Goal: Task Accomplishment & Management: Use online tool/utility

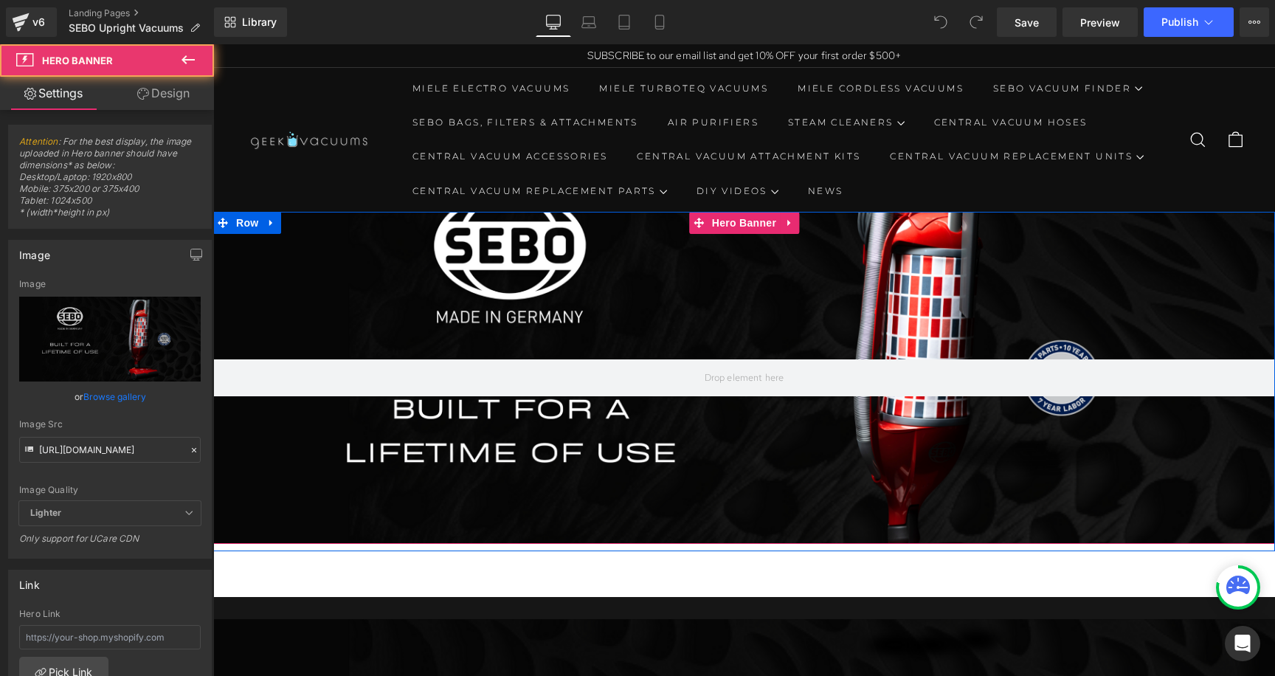
click at [906, 317] on div at bounding box center [744, 378] width 1062 height 332
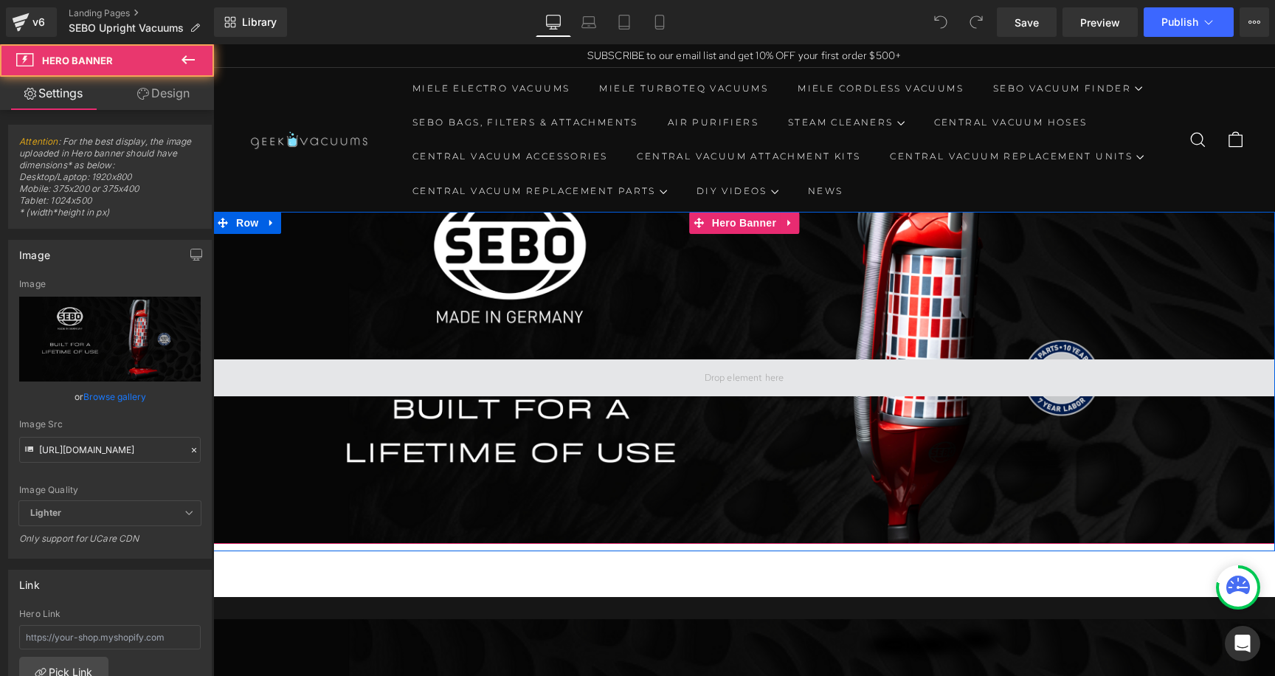
click at [894, 390] on span at bounding box center [744, 377] width 1062 height 37
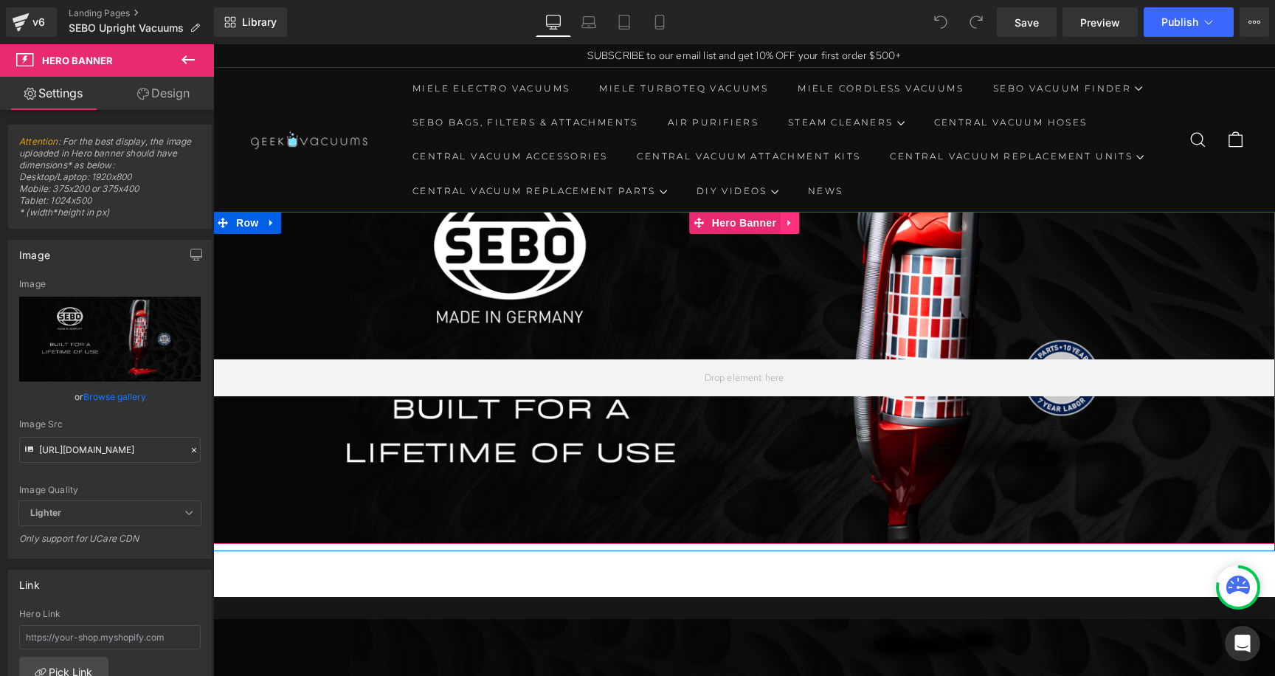
click at [789, 224] on icon at bounding box center [790, 223] width 10 height 11
click at [794, 223] on icon at bounding box center [799, 223] width 10 height 10
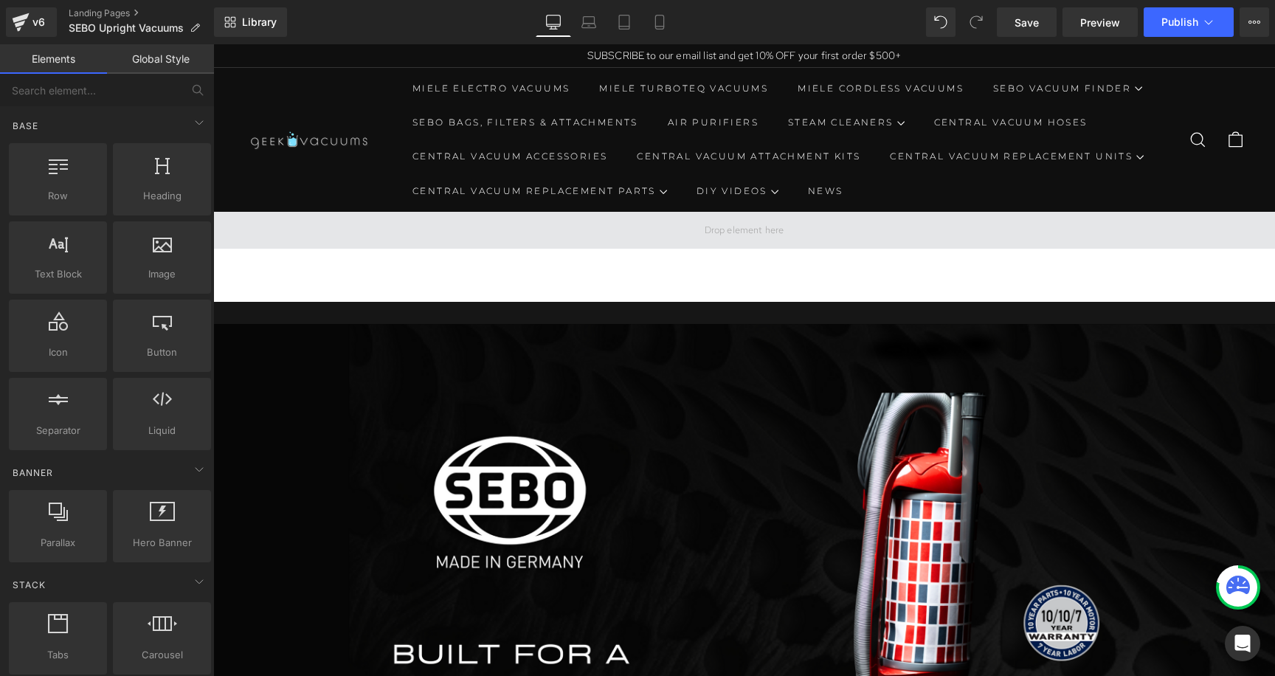
click at [788, 227] on span at bounding box center [744, 230] width 1062 height 37
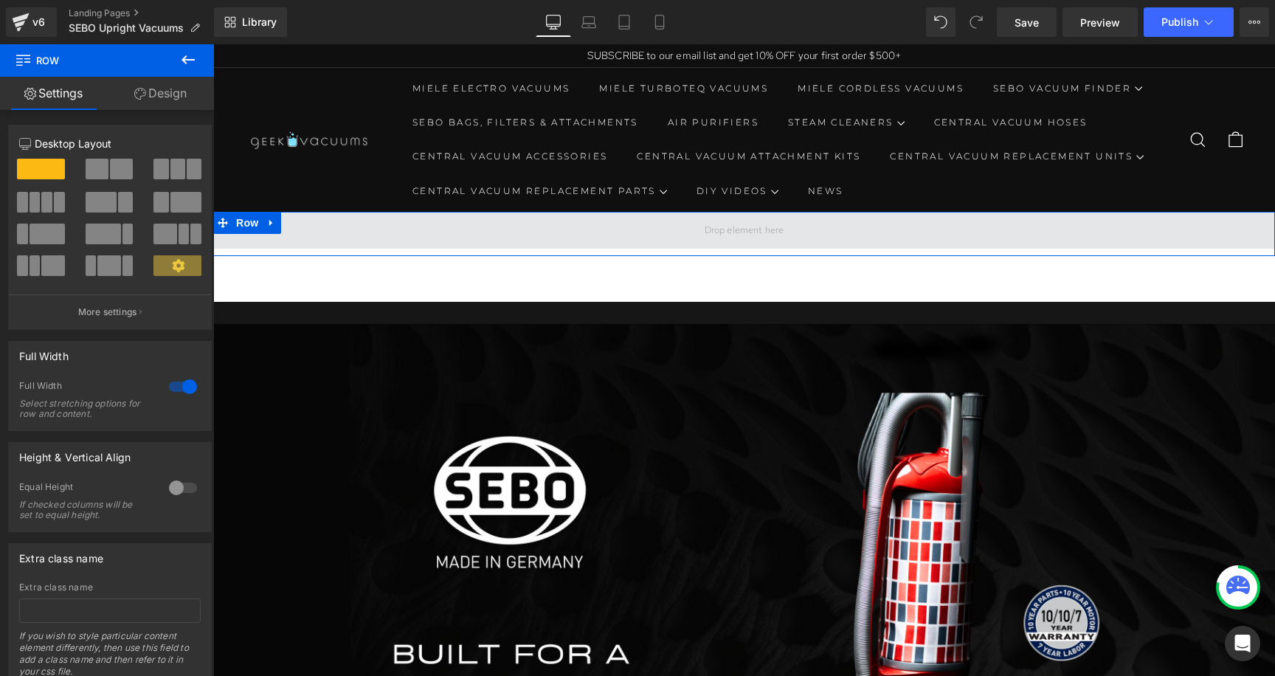
click at [269, 223] on icon at bounding box center [271, 223] width 10 height 11
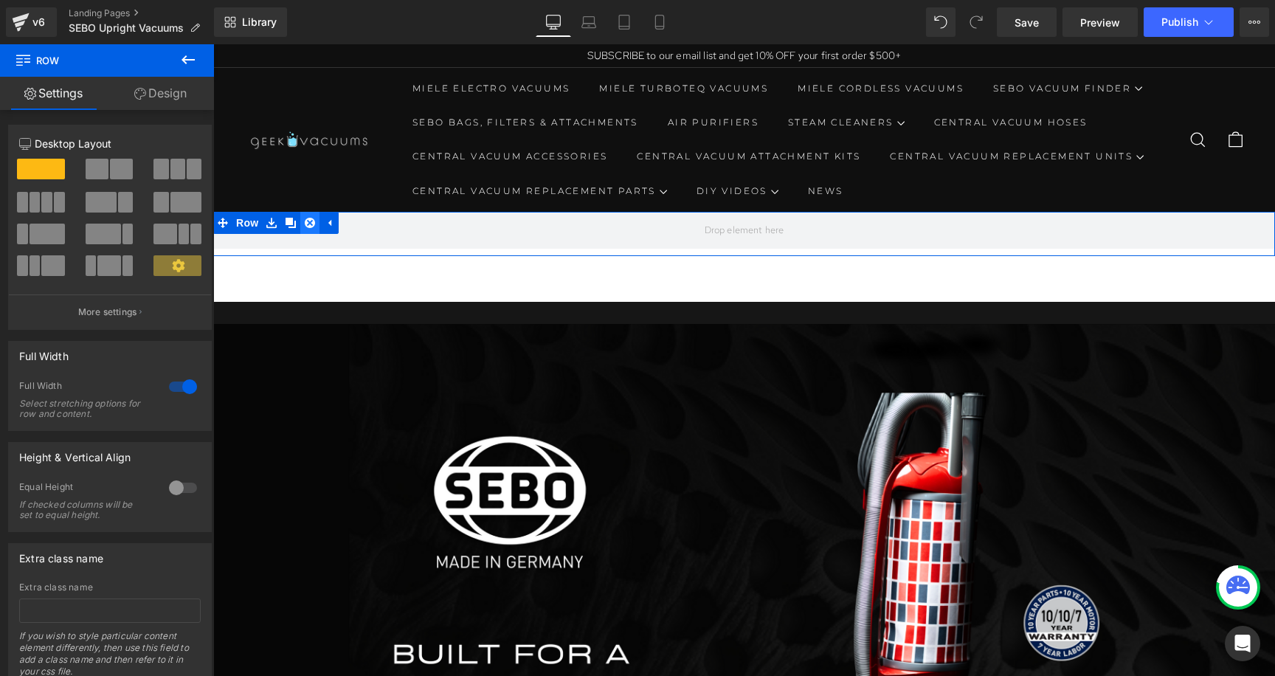
click at [310, 223] on icon at bounding box center [310, 223] width 10 height 10
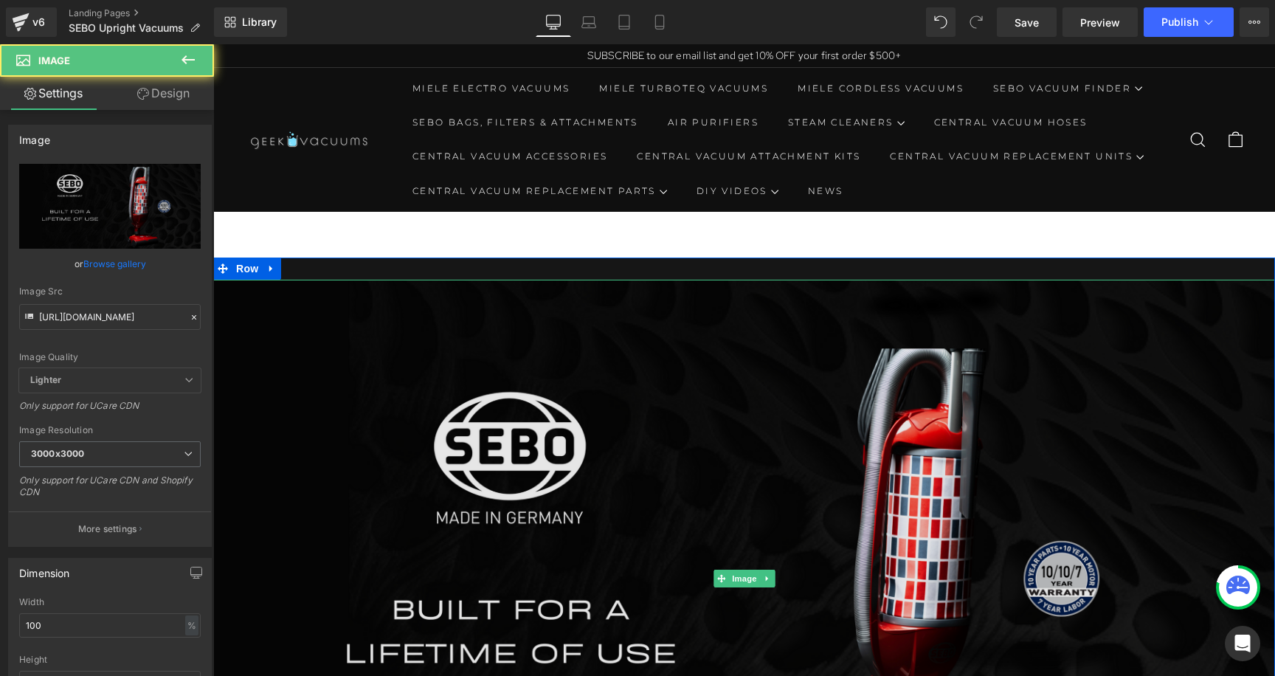
click at [364, 293] on img at bounding box center [744, 579] width 1062 height 598
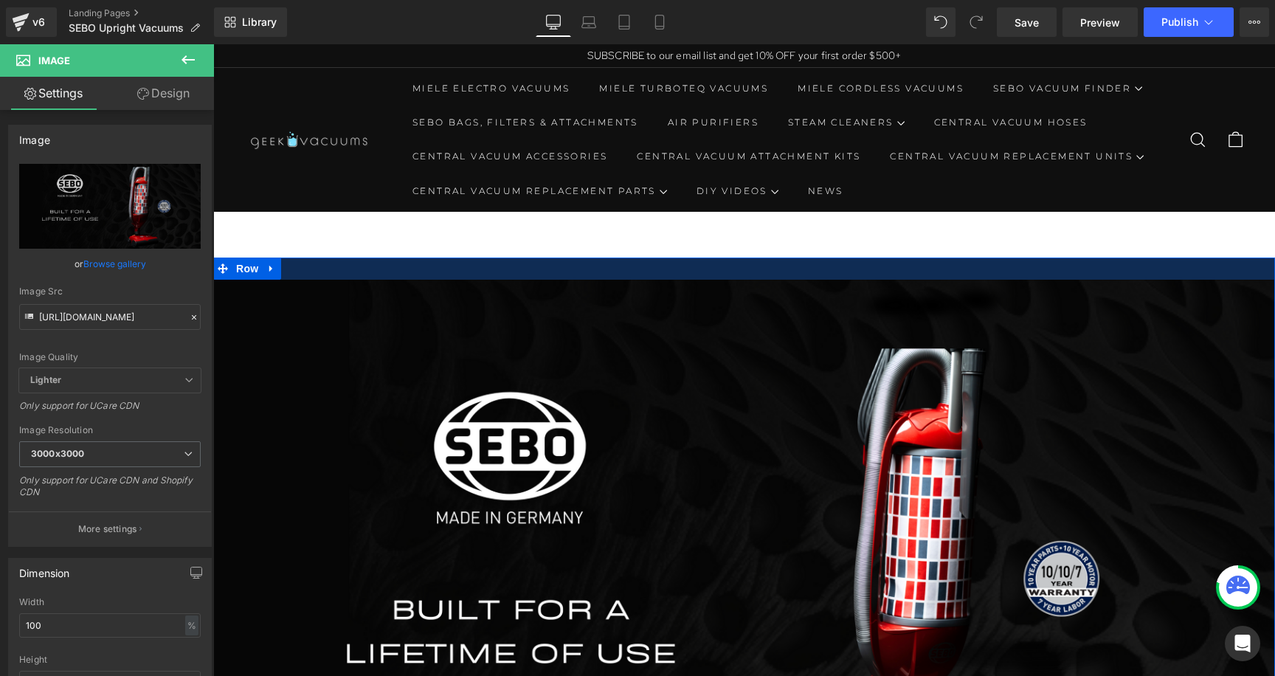
click at [336, 277] on div at bounding box center [744, 269] width 1062 height 22
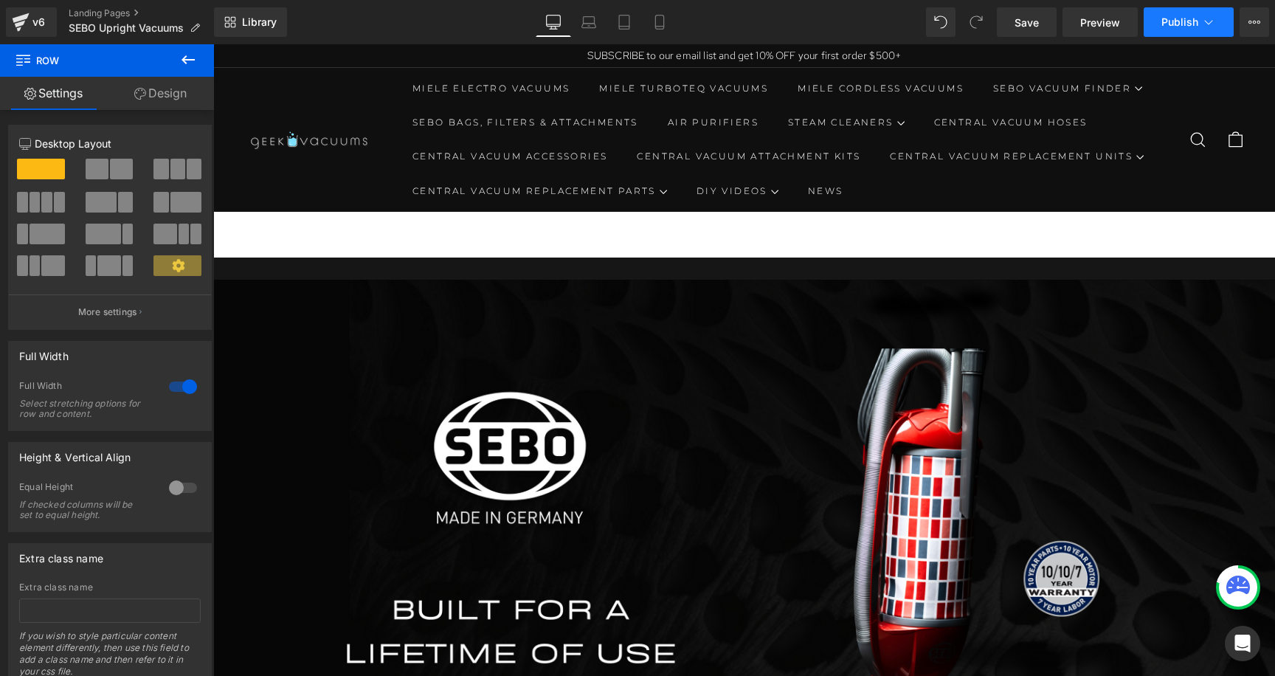
click at [1159, 15] on button "Publish" at bounding box center [1189, 22] width 90 height 30
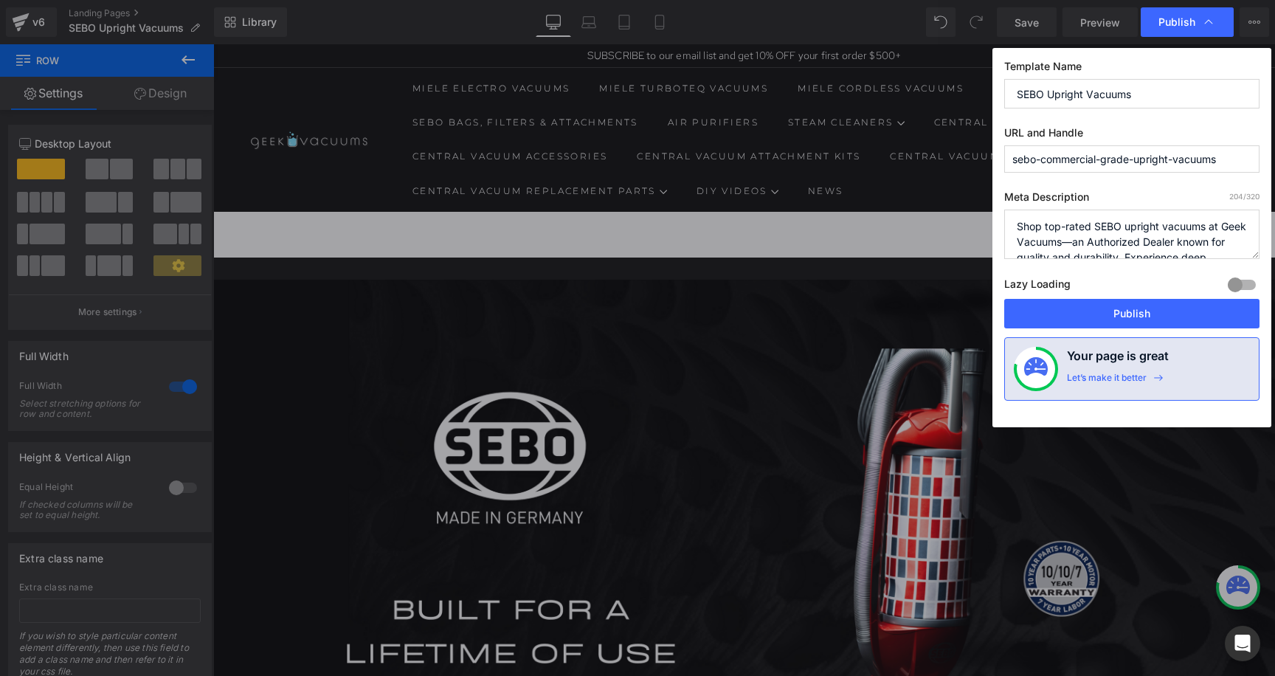
drag, startPoint x: 1229, startPoint y: 157, endPoint x: 1013, endPoint y: 150, distance: 216.4
click at [1013, 150] on input "sebo-commercial-grade-upright-vacuums" at bounding box center [1131, 158] width 255 height 27
click at [1050, 308] on button "Publish" at bounding box center [1131, 314] width 255 height 30
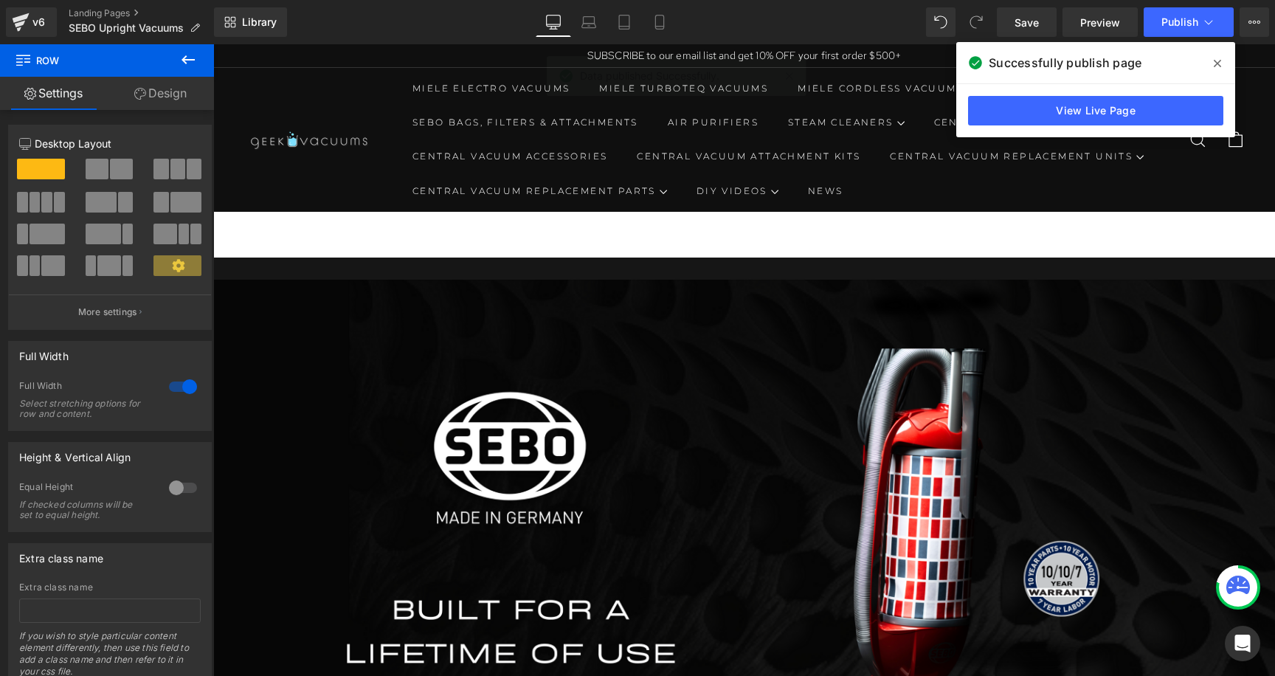
click at [1214, 59] on icon at bounding box center [1217, 64] width 7 height 12
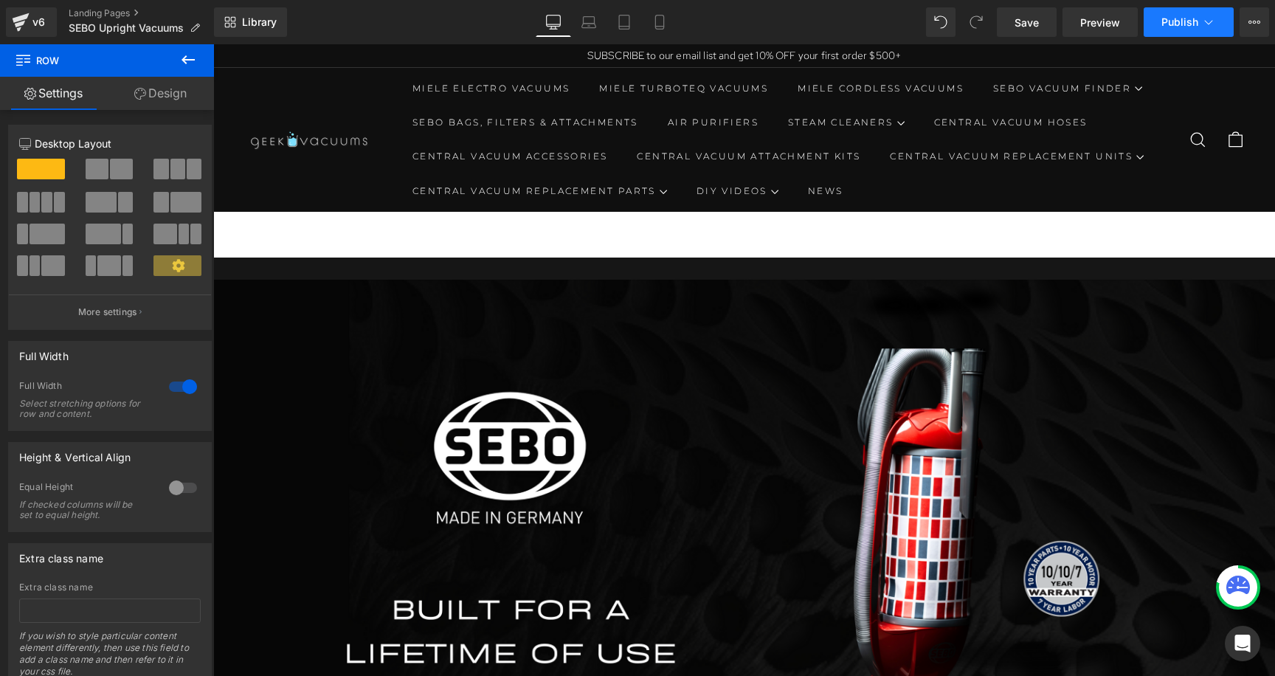
click at [1166, 21] on span "Publish" at bounding box center [1180, 22] width 37 height 12
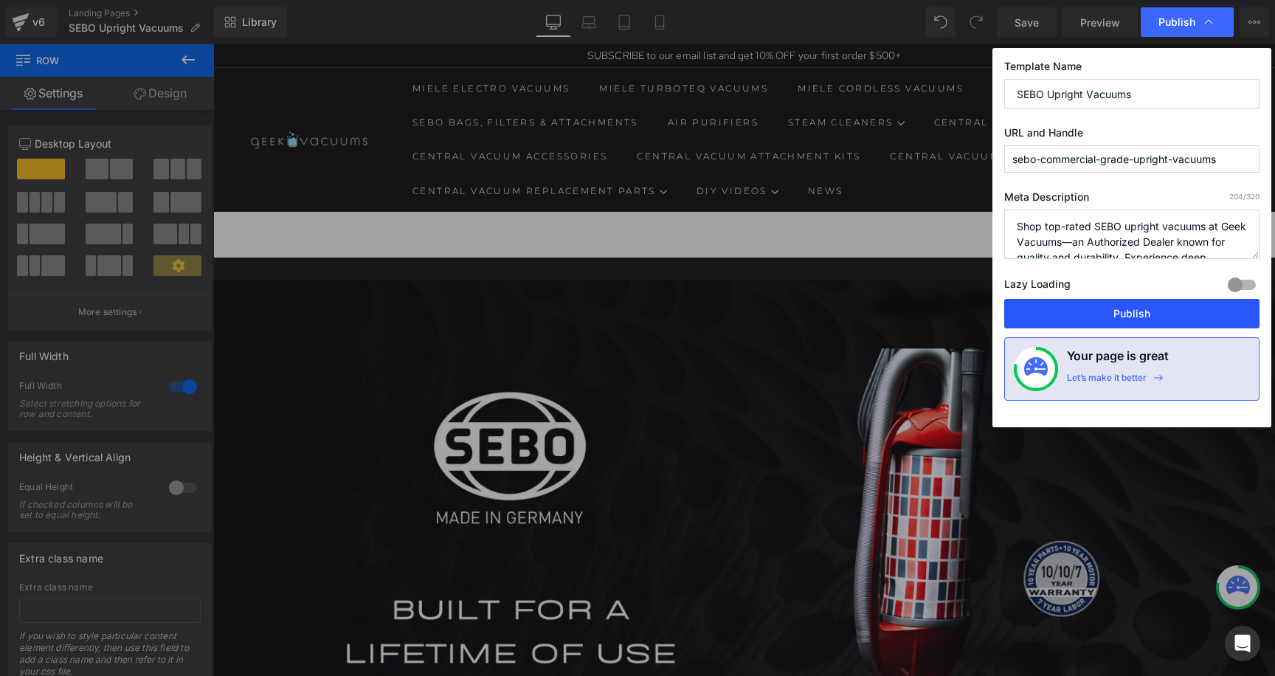
click at [1061, 308] on button "Publish" at bounding box center [1131, 314] width 255 height 30
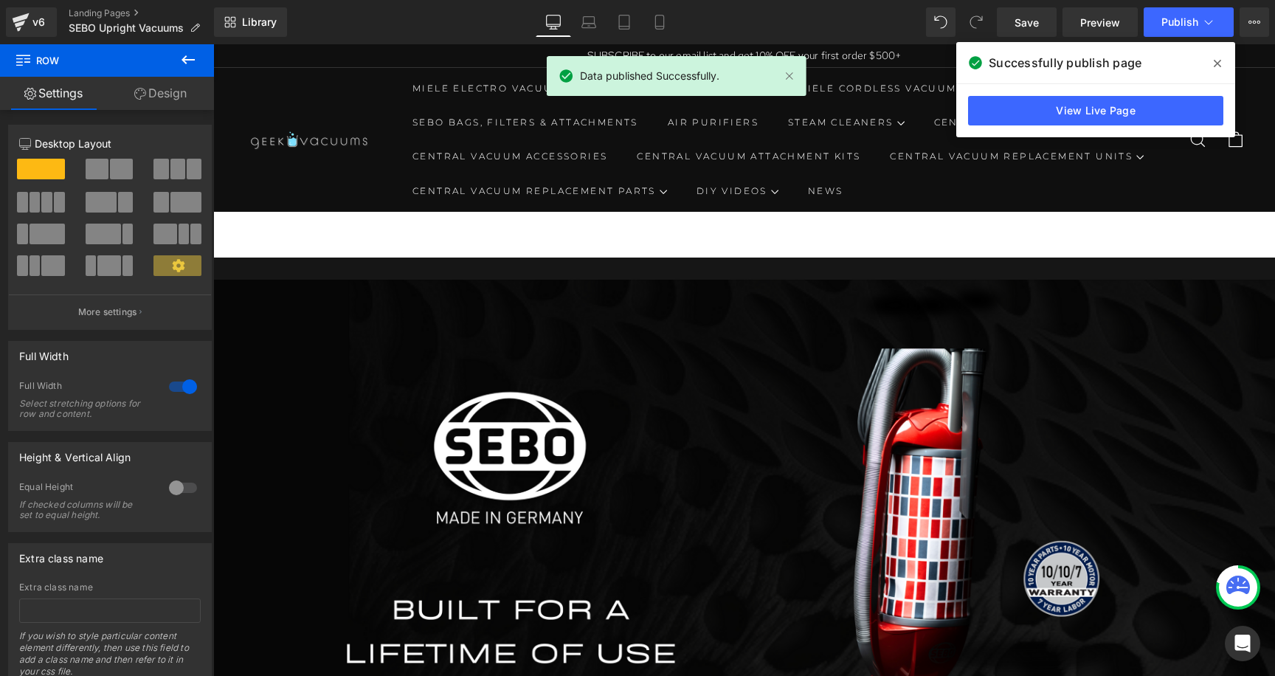
click at [1214, 58] on icon at bounding box center [1217, 64] width 7 height 12
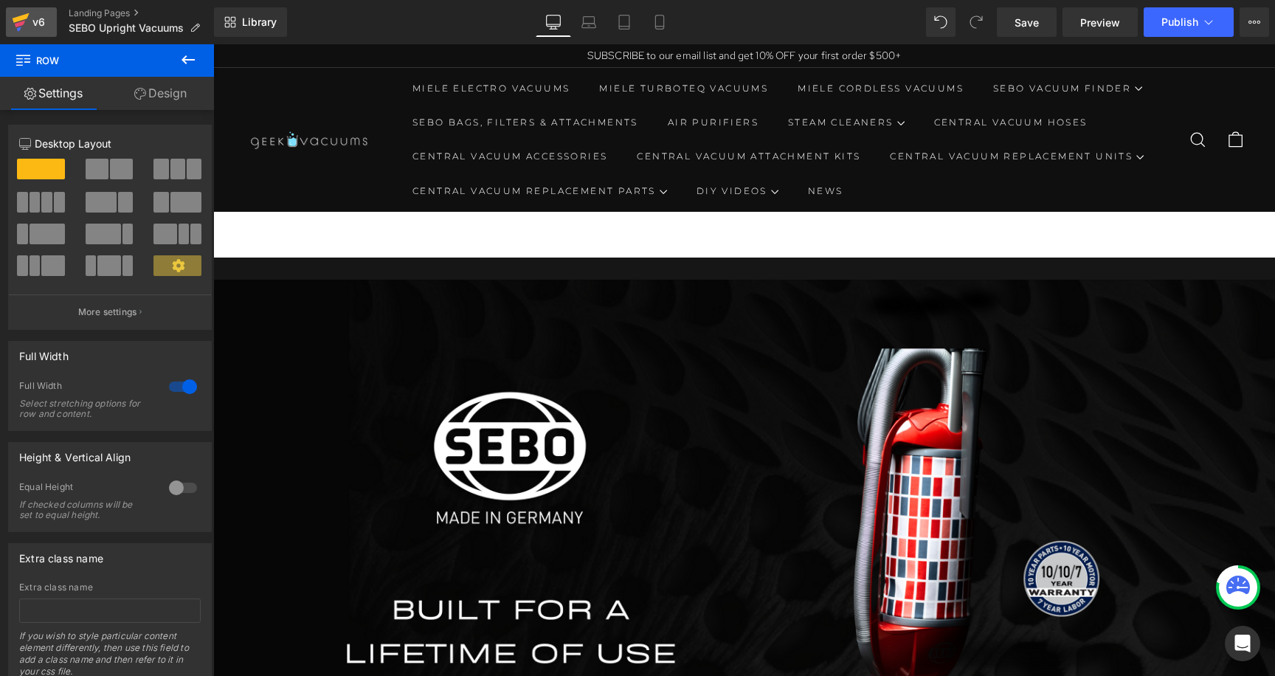
click at [31, 21] on div "v6" at bounding box center [39, 22] width 18 height 19
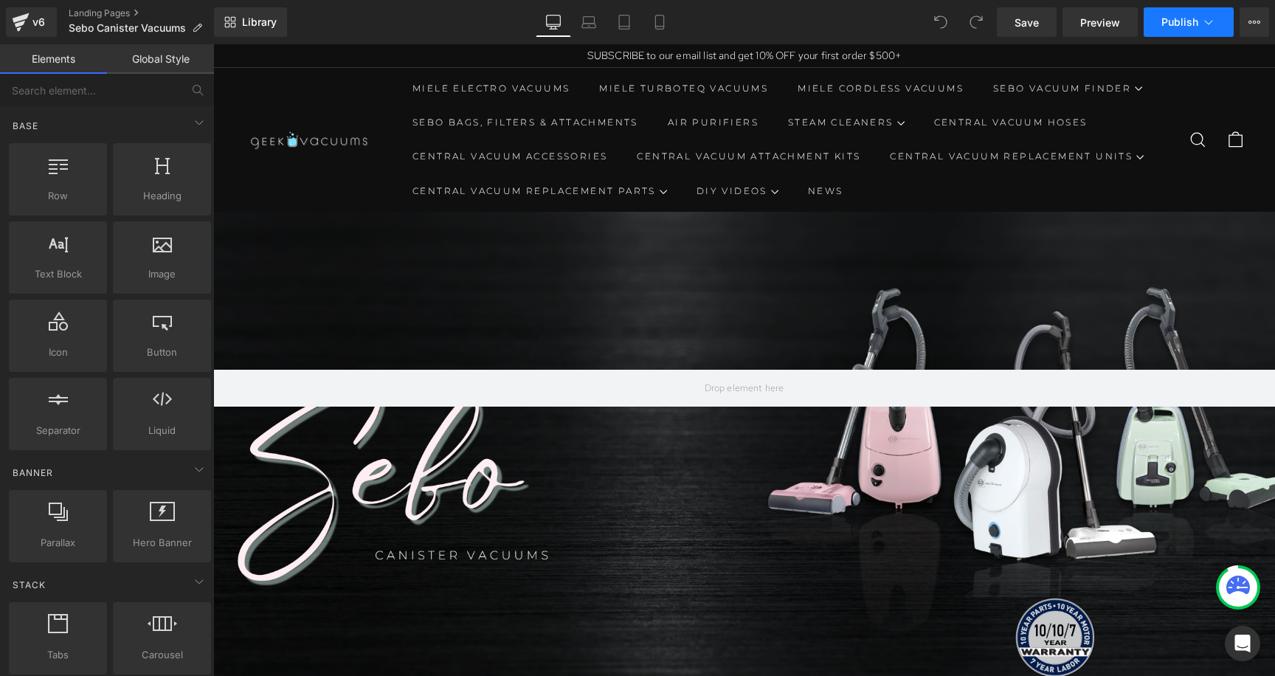
click at [1168, 25] on span "Publish" at bounding box center [1180, 22] width 37 height 12
